Goal: Task Accomplishment & Management: Use online tool/utility

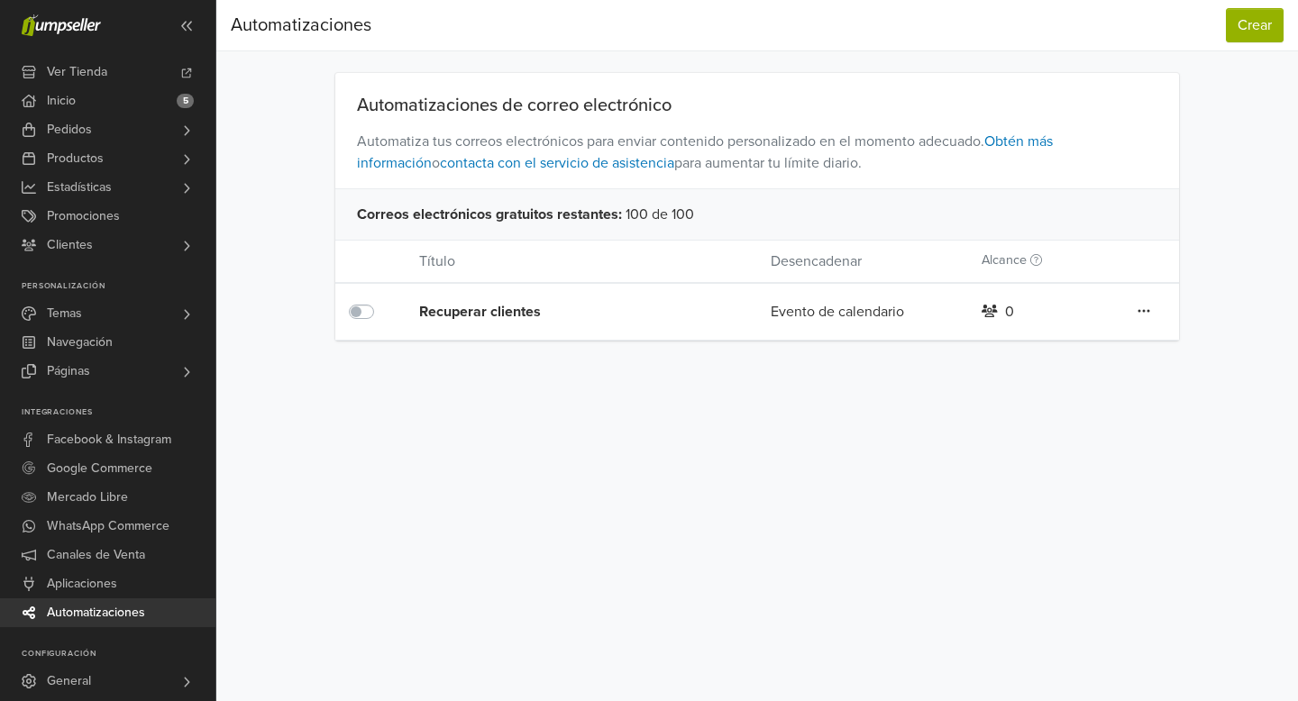
click at [1146, 310] on icon at bounding box center [1143, 311] width 13 height 14
click at [1150, 308] on icon at bounding box center [1143, 311] width 13 height 14
click at [817, 315] on div "Evento de calendario" at bounding box center [862, 312] width 211 height 22
click at [470, 312] on div "Recuperar clientes" at bounding box center [559, 312] width 281 height 22
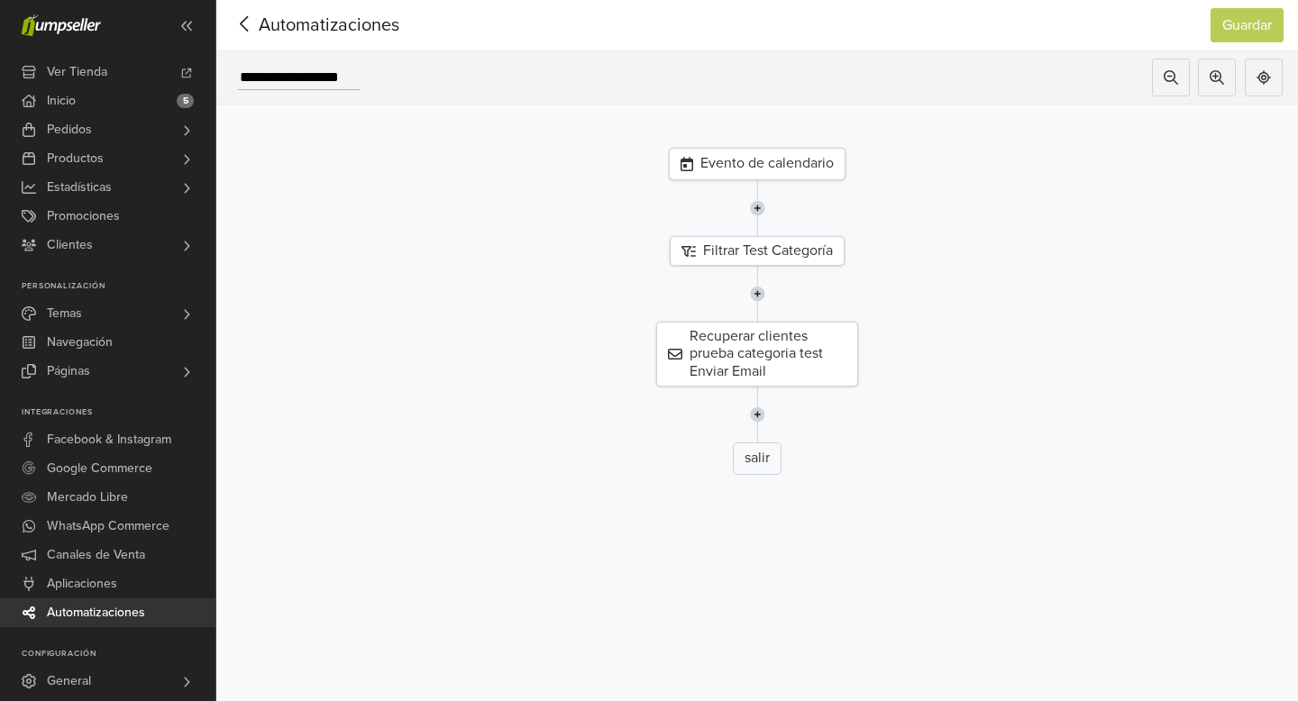
click at [735, 161] on div "Evento de calendario" at bounding box center [757, 164] width 177 height 32
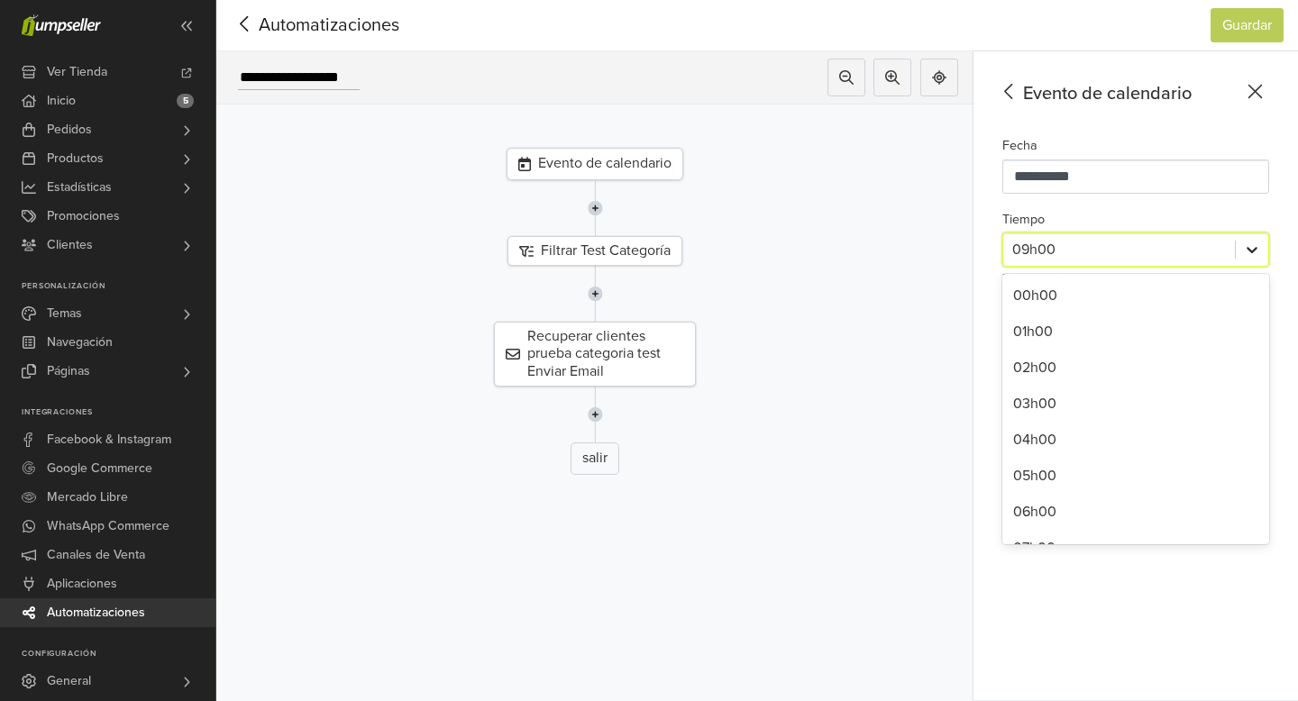
click at [1259, 254] on icon at bounding box center [1252, 250] width 18 height 18
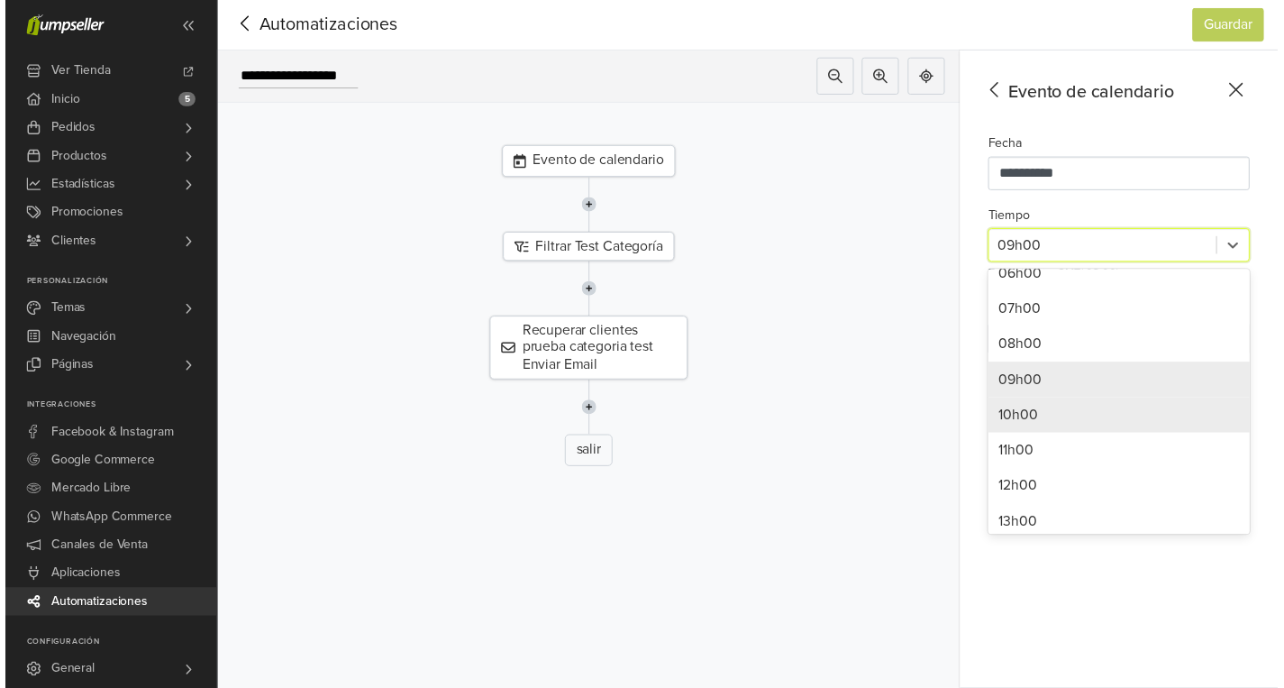
scroll to position [236, 0]
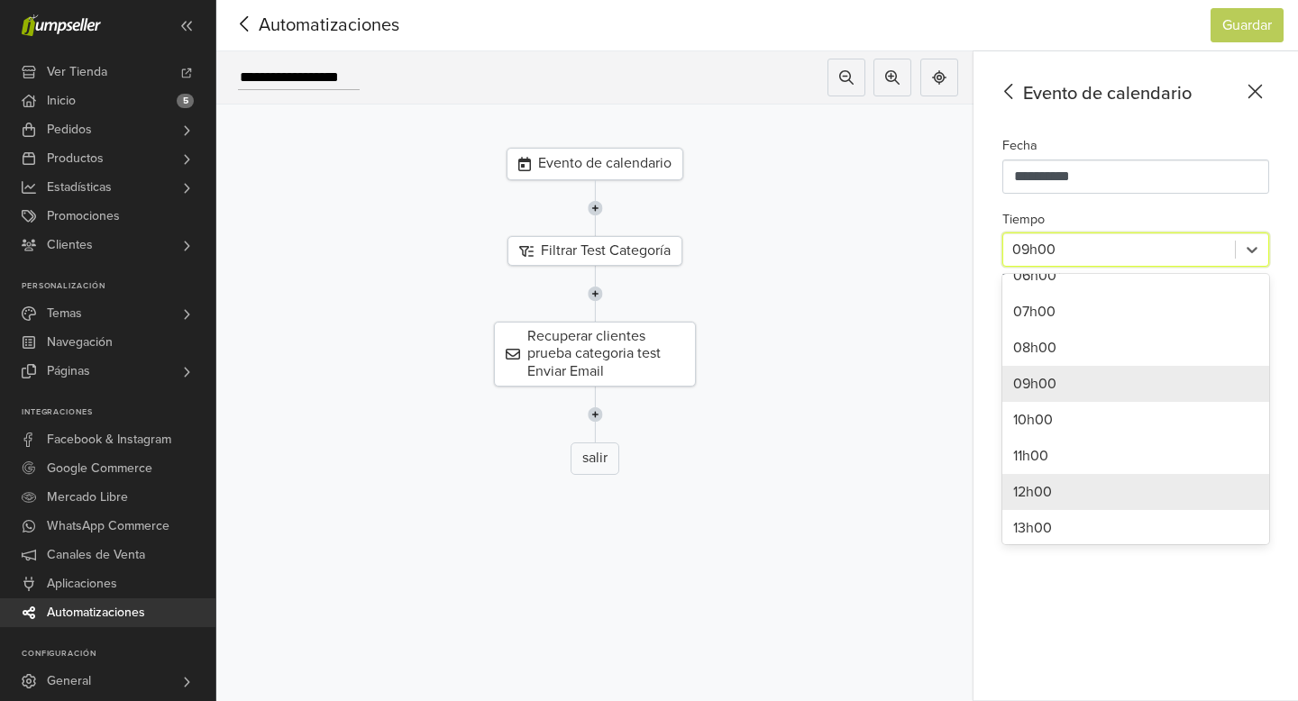
click at [1094, 491] on div "12h00" at bounding box center [1135, 492] width 267 height 36
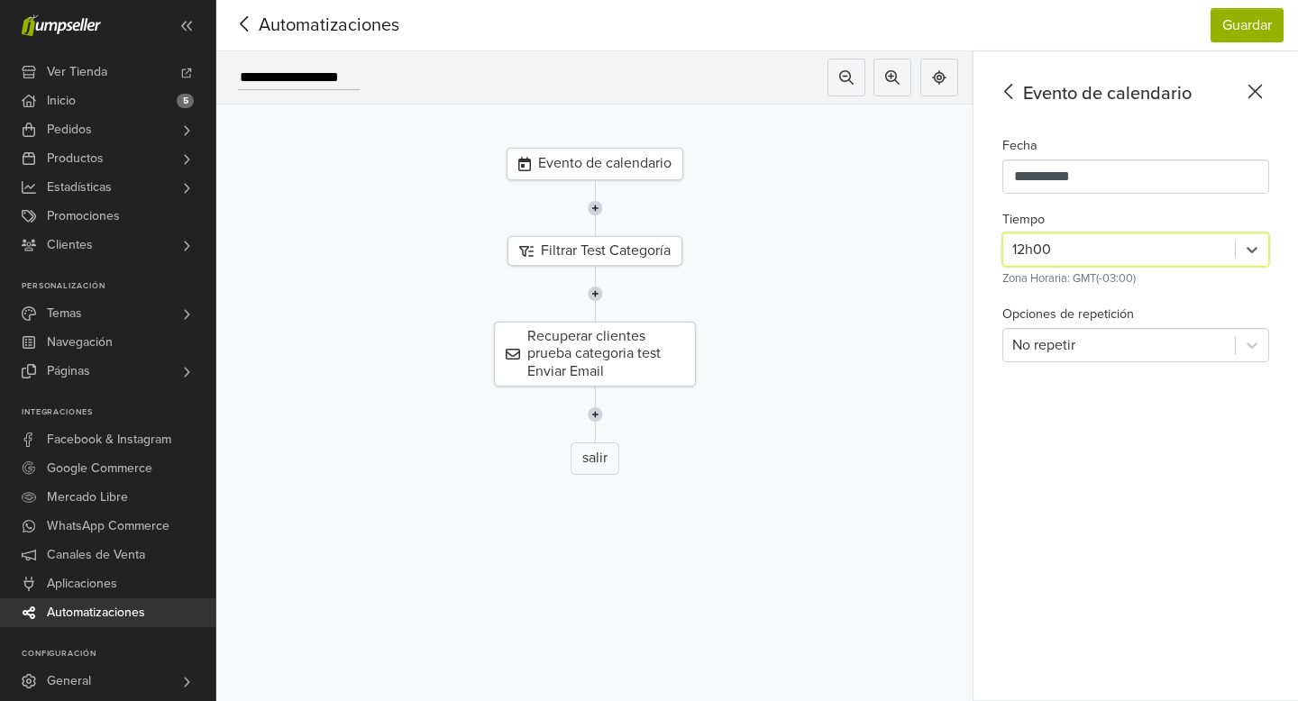
click at [1176, 537] on div "**********" at bounding box center [1135, 376] width 324 height 650
click at [1249, 23] on button "Guardar" at bounding box center [1246, 25] width 73 height 34
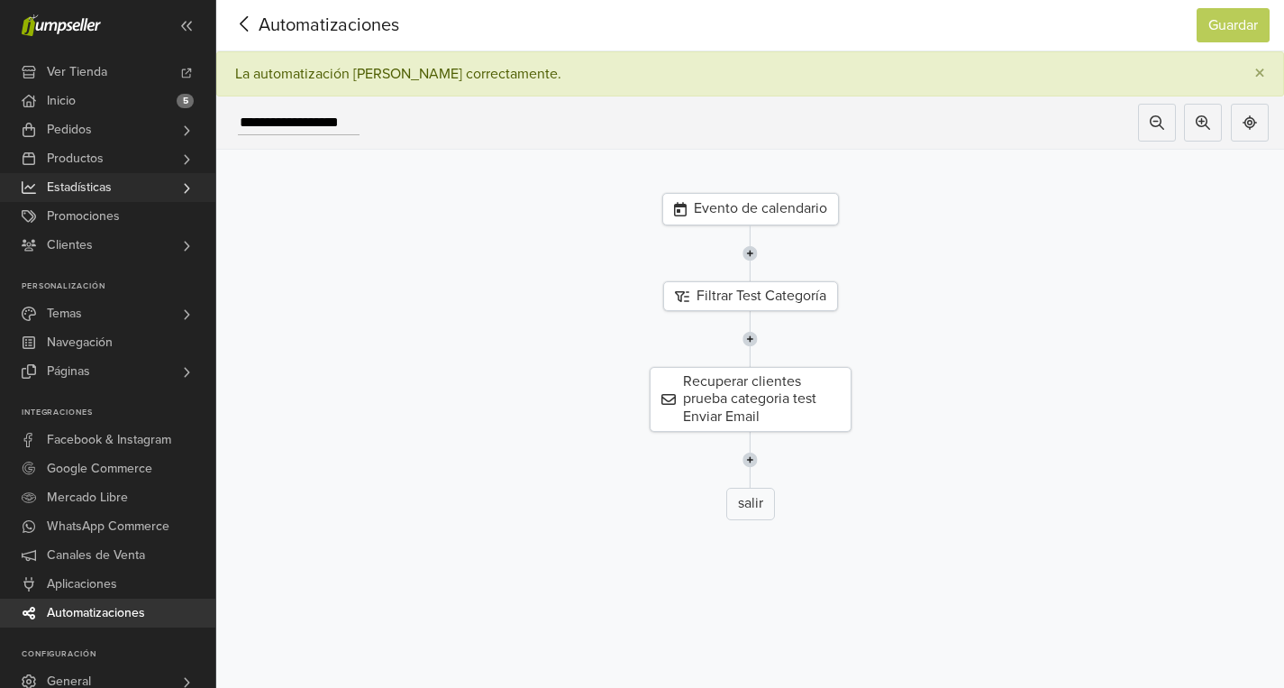
click at [86, 181] on span "Estadísticas" at bounding box center [79, 187] width 65 height 29
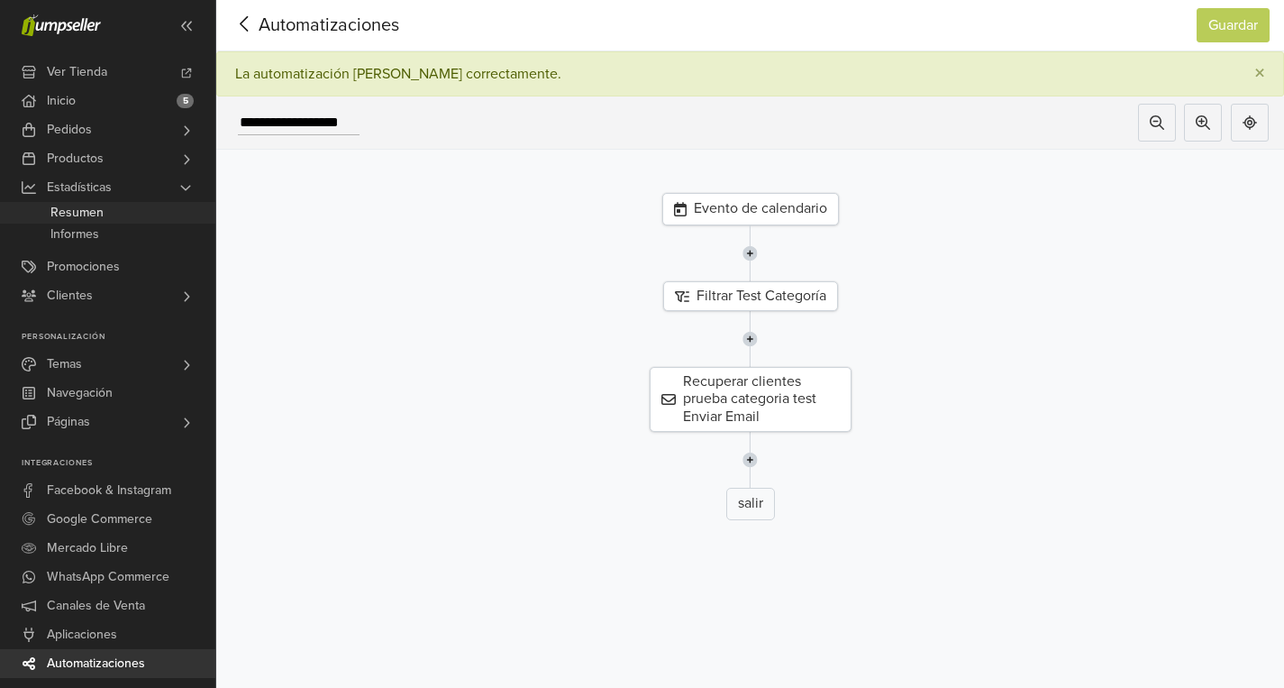
click at [105, 215] on link "Resumen" at bounding box center [107, 213] width 215 height 22
